Goal: Contribute content

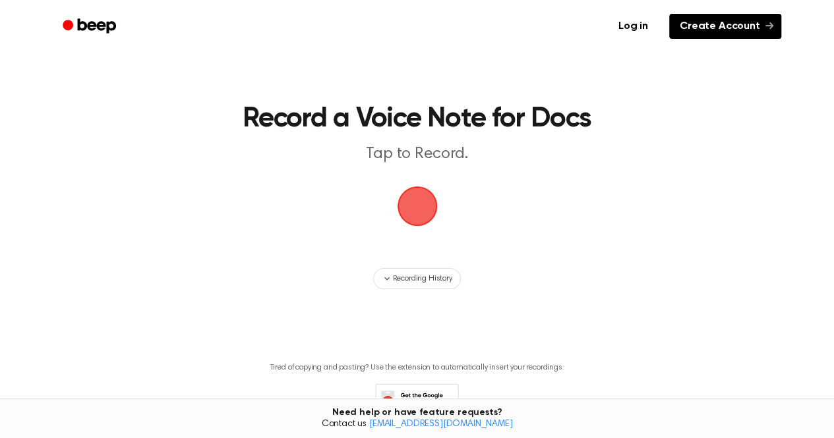
click at [705, 23] on link "Create Account" at bounding box center [725, 26] width 112 height 25
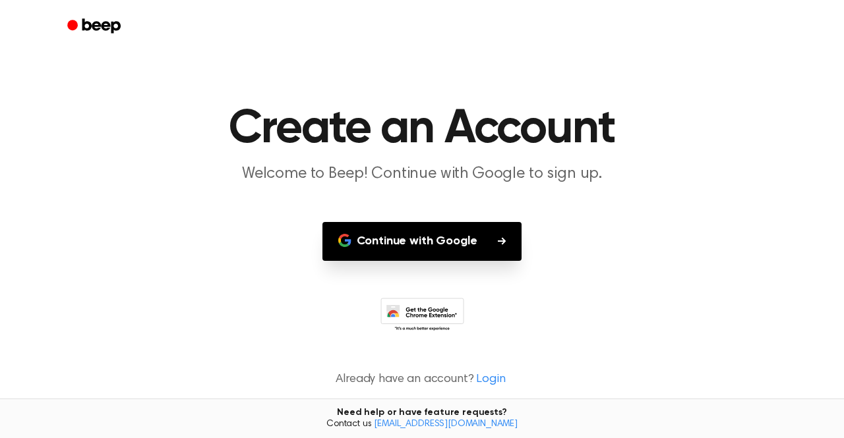
click at [447, 245] on button "Continue with Google" at bounding box center [422, 241] width 200 height 39
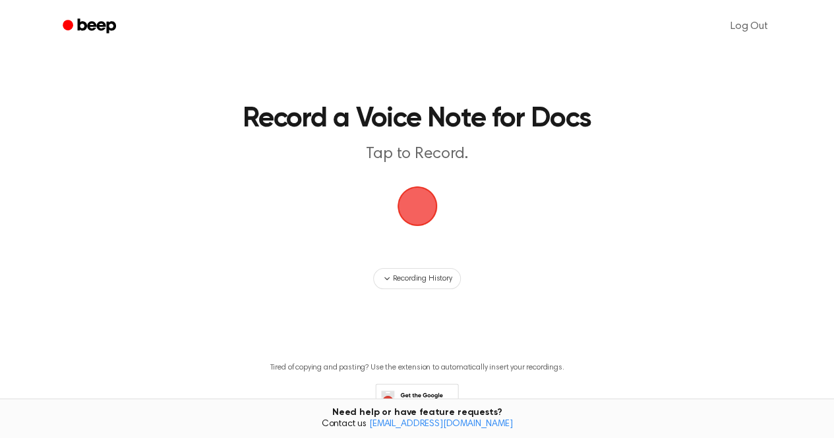
click at [430, 221] on span "button" at bounding box center [417, 206] width 37 height 37
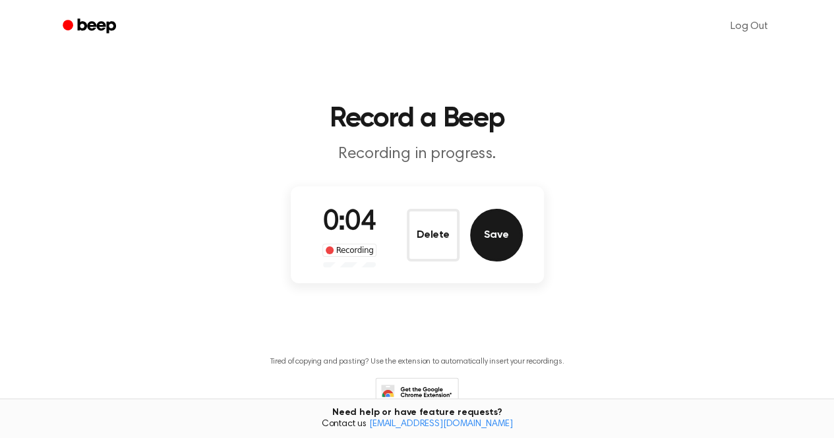
click at [493, 235] on button "Save" at bounding box center [496, 235] width 53 height 53
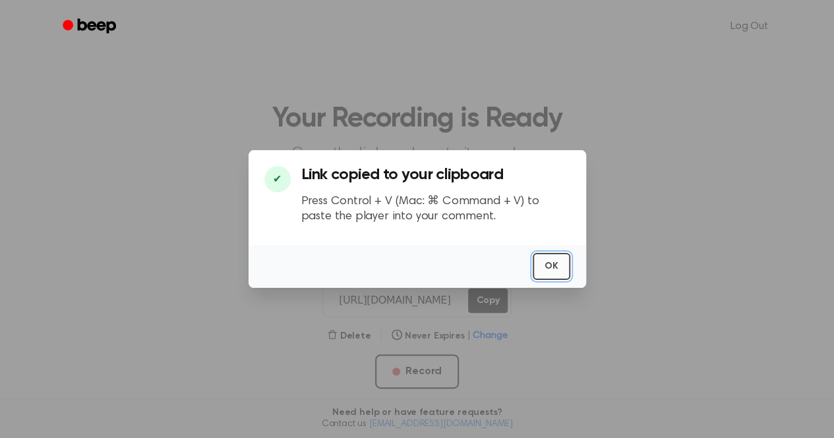
click at [551, 264] on button "OK" at bounding box center [552, 266] width 38 height 27
